Goal: Find specific page/section: Find specific page/section

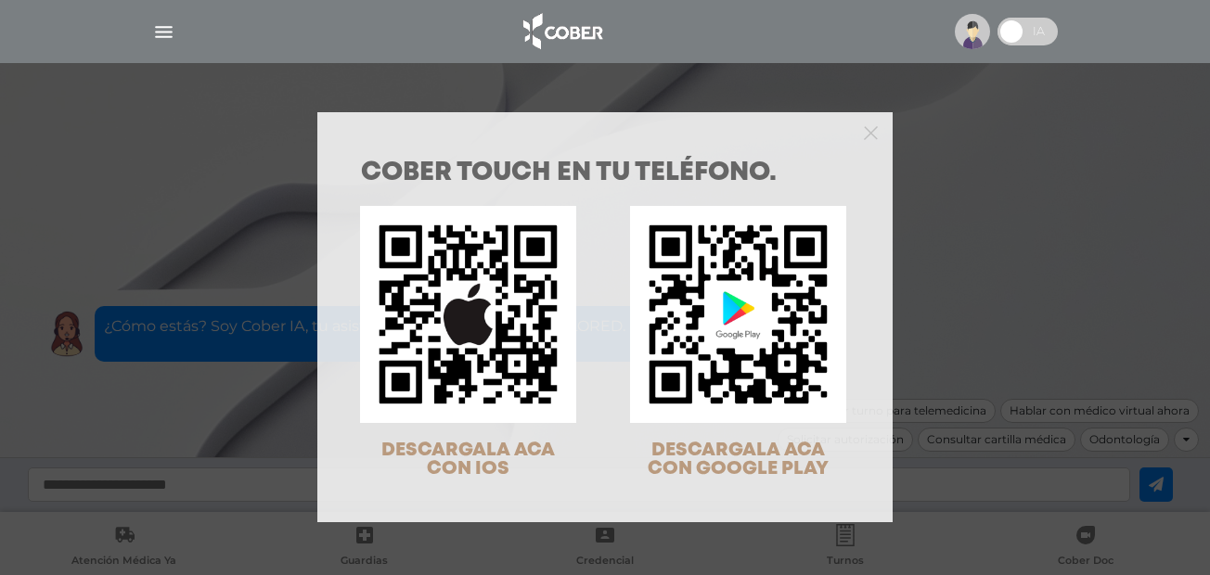
click at [164, 33] on div "COBER TOUCH en tu teléfono. DESCARGALA ACA CON IOS DESCARGALA ACA CON GOOGLE PL…" at bounding box center [605, 287] width 1210 height 575
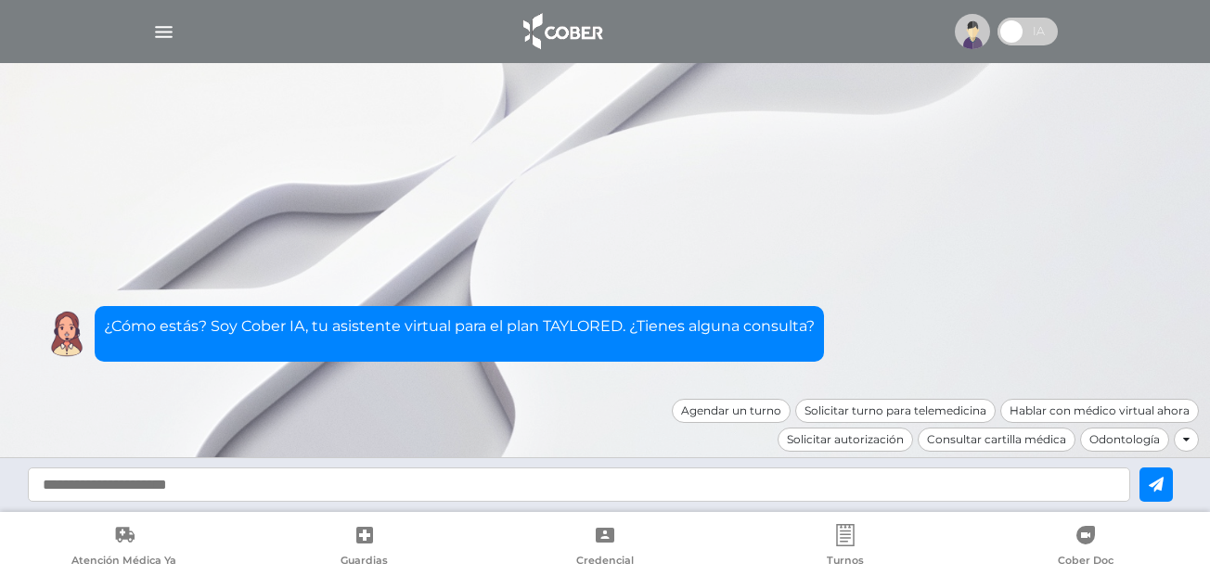
click at [164, 33] on img "button" at bounding box center [163, 31] width 23 height 23
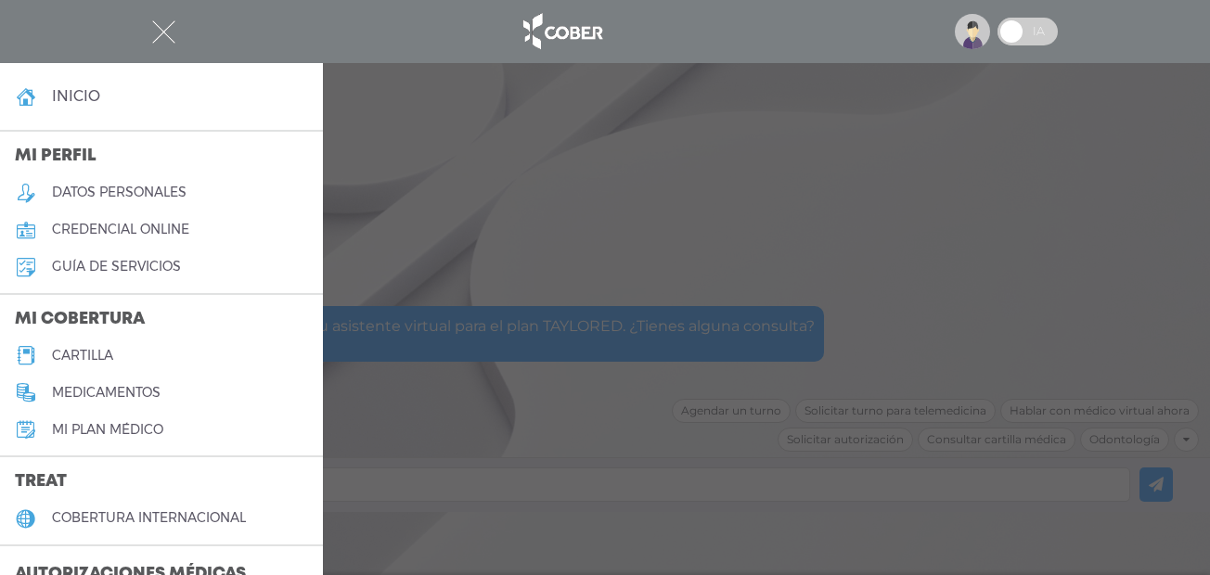
click at [174, 354] on link "cartilla" at bounding box center [161, 355] width 323 height 37
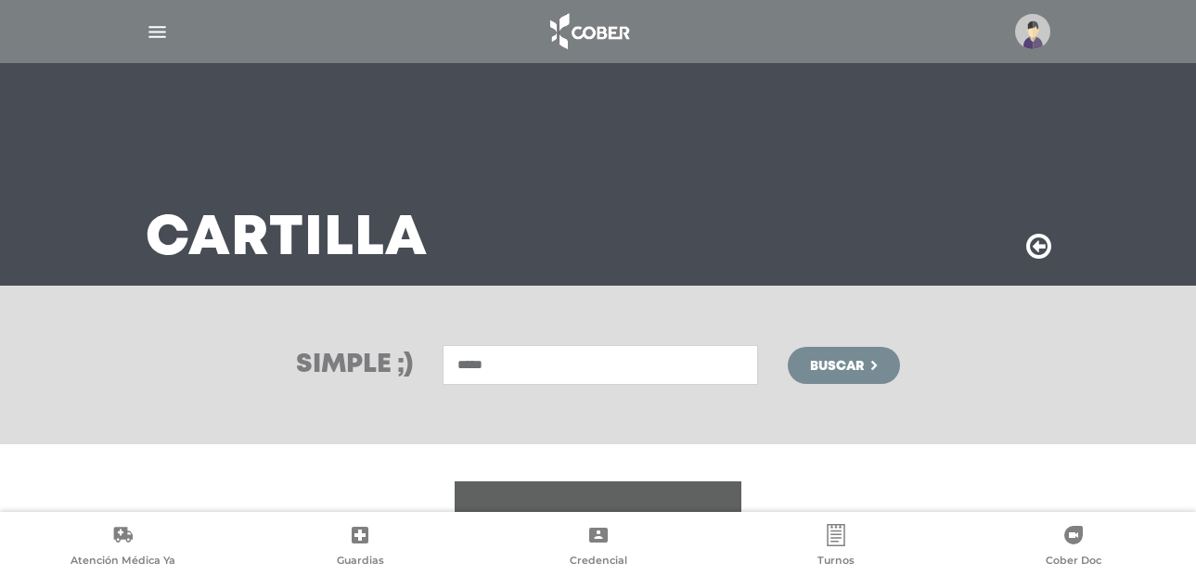
type input "*****"
click at [788, 347] on button "Buscar" at bounding box center [843, 365] width 111 height 37
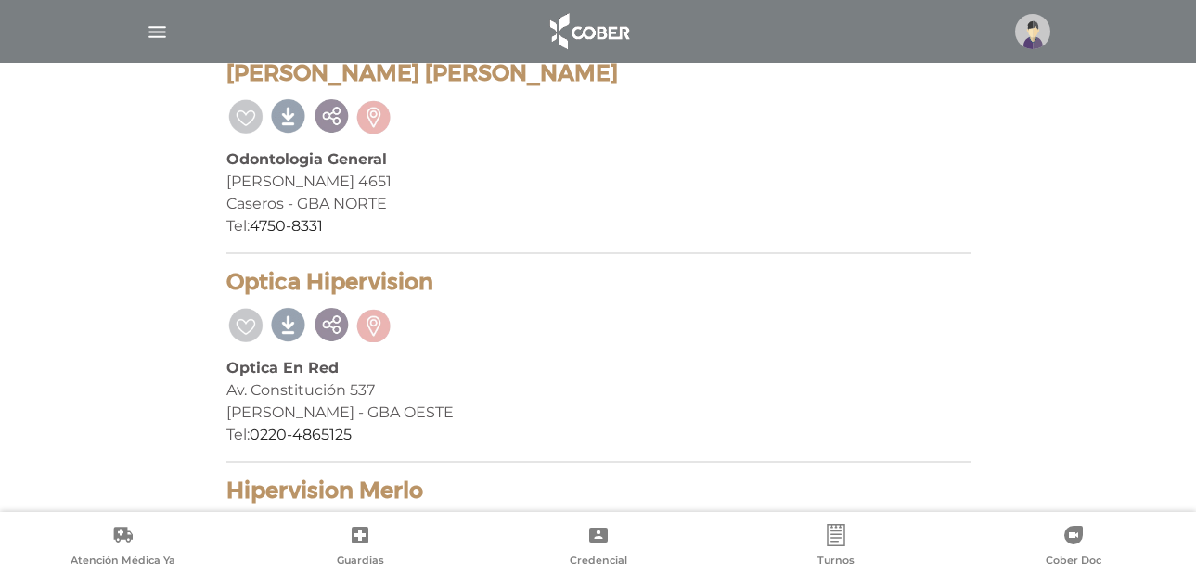
scroll to position [1485, 0]
